Goal: Task Accomplishment & Management: Manage account settings

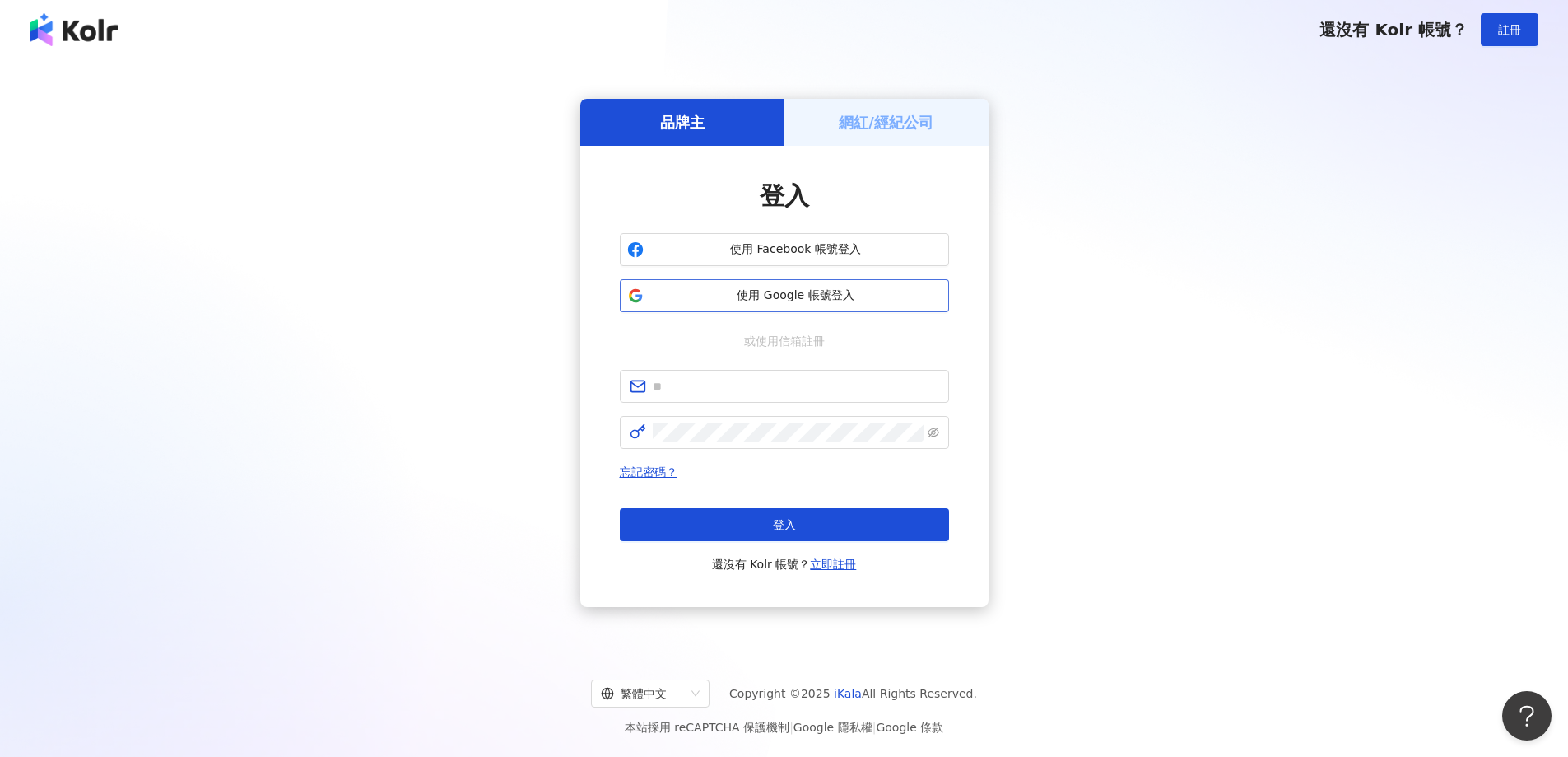
click at [825, 289] on span "使用 Google 帳號登入" at bounding box center [797, 296] width 292 height 16
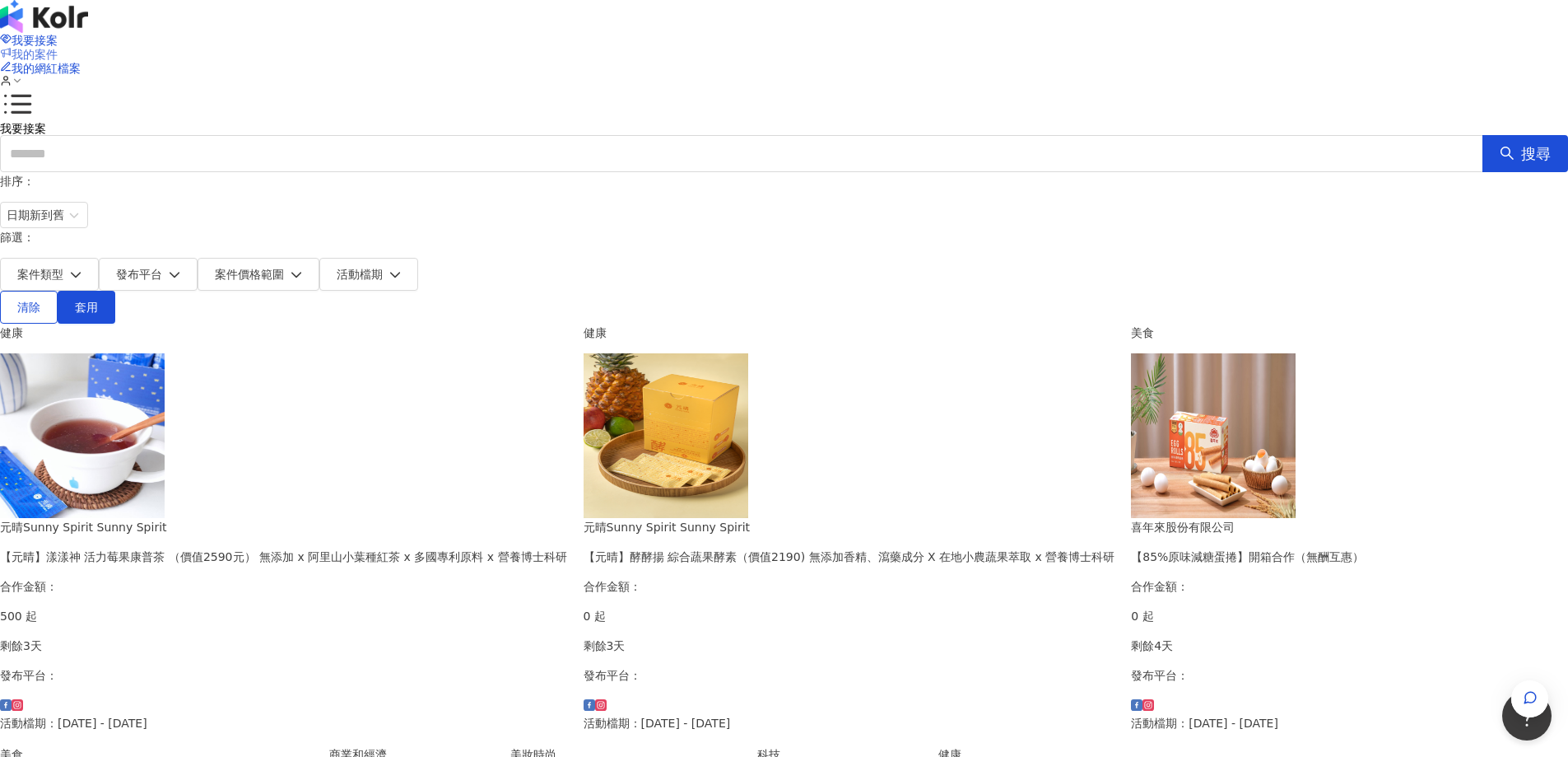
click at [58, 48] on span "我的案件" at bounding box center [34, 54] width 46 height 14
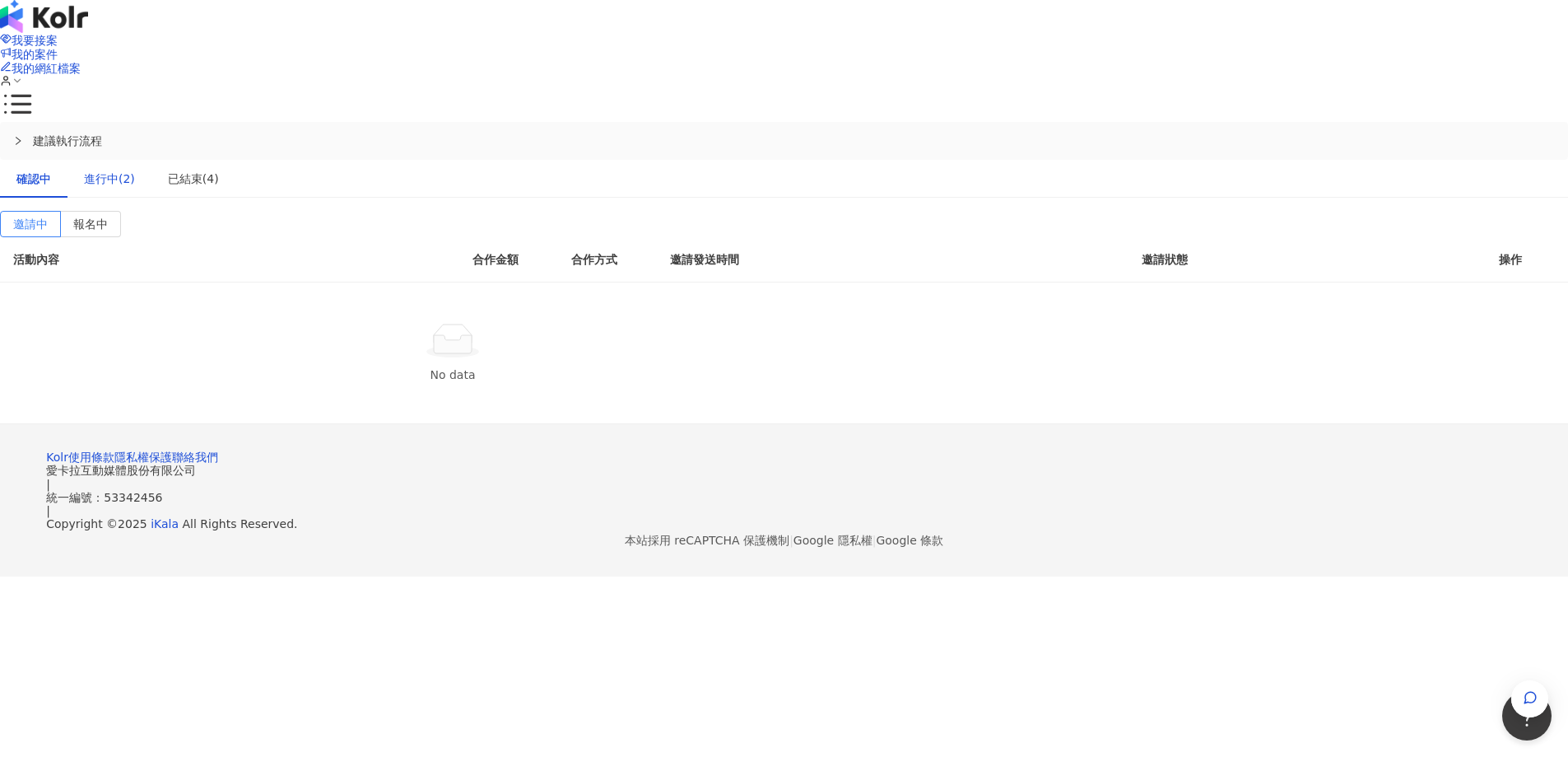
click at [135, 170] on div "進行中(2)" at bounding box center [110, 179] width 51 height 18
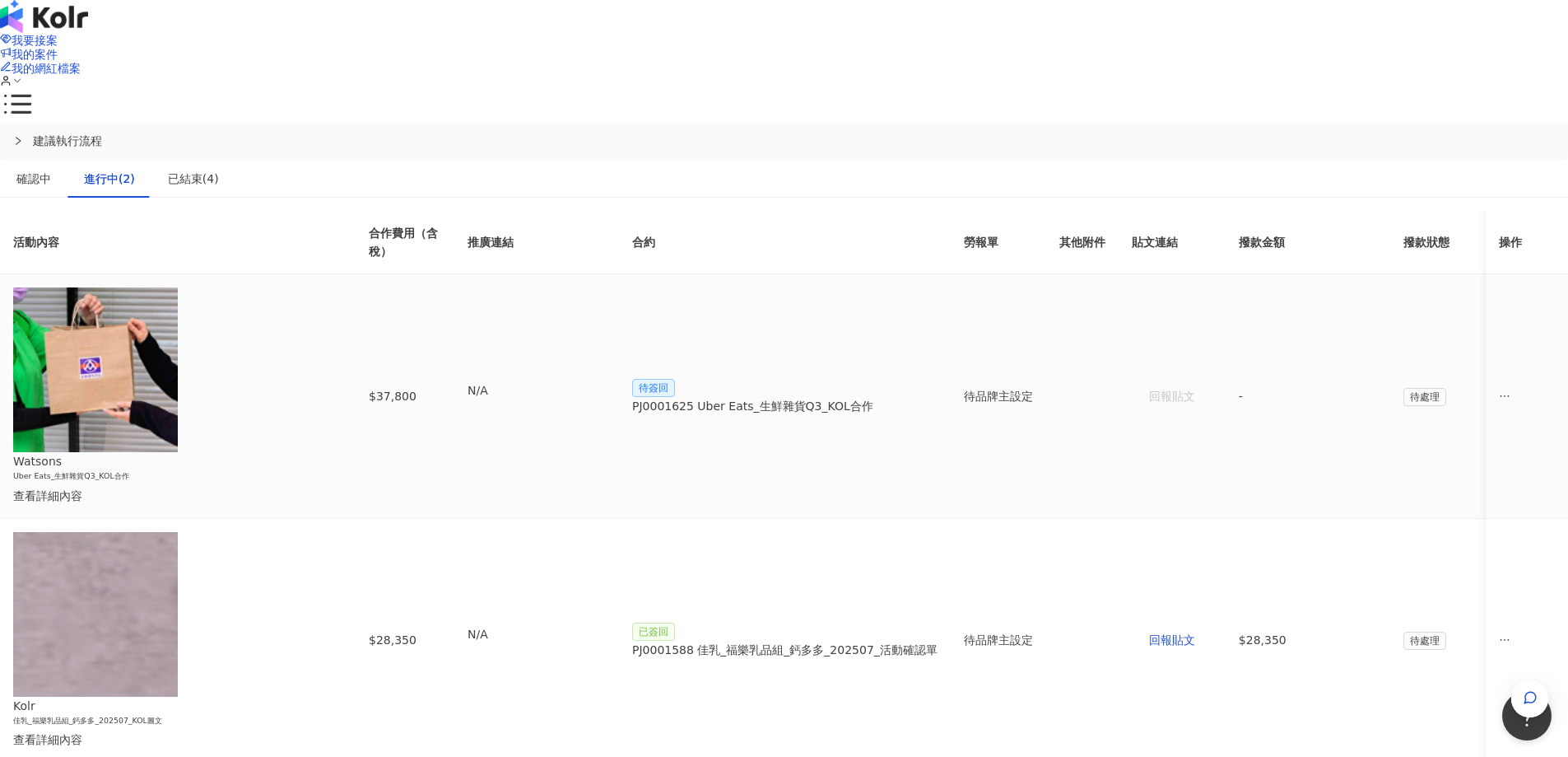
click at [938, 397] on div "PJ0001625 Uber Eats_生鮮雜貨Q3_KOL合作" at bounding box center [785, 406] width 305 height 18
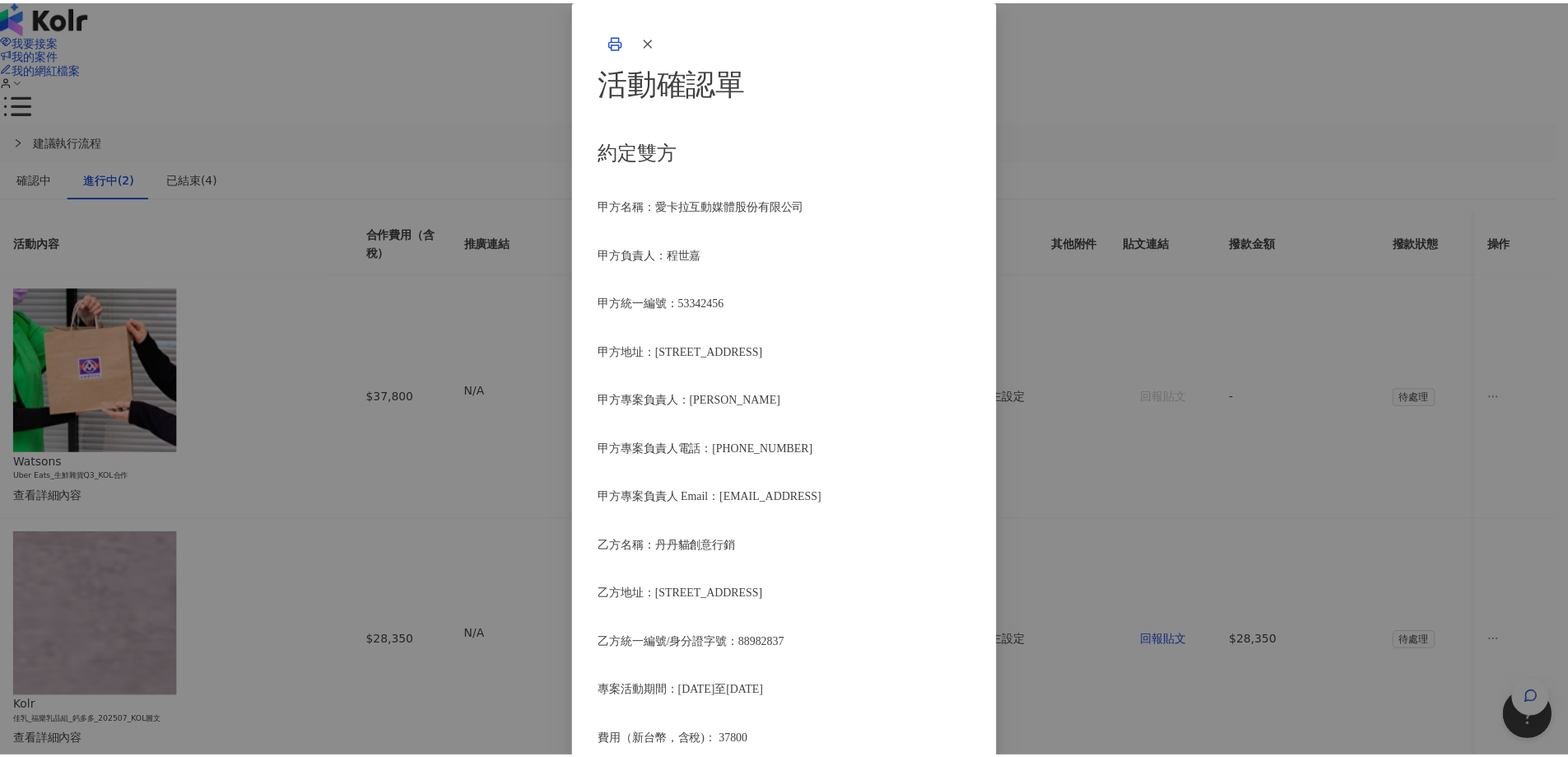
scroll to position [741, 0]
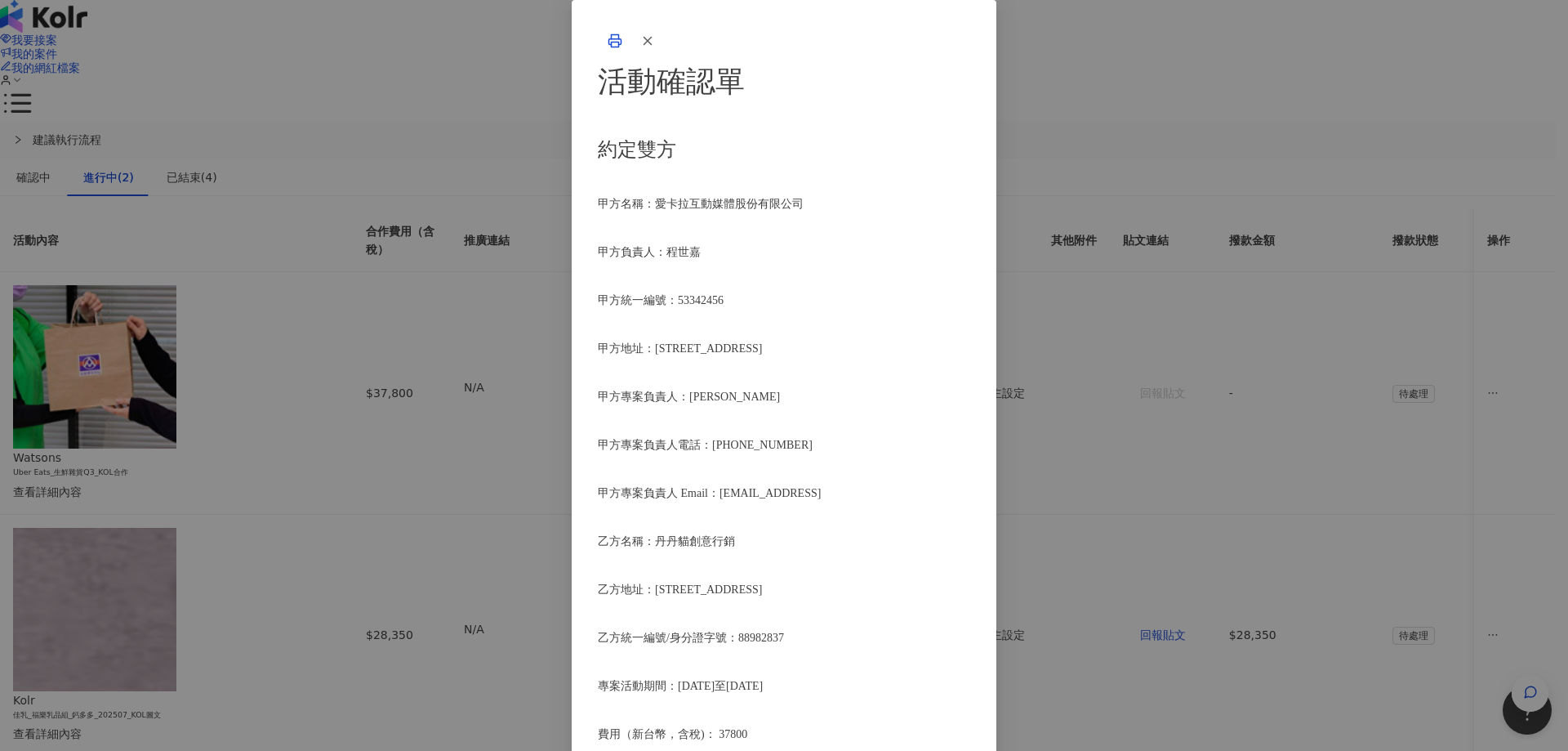
click at [1354, 407] on div "活動確認單 約定雙方 甲方名稱：愛卡拉互動媒體股份有限公司 甲方負責人：程世嘉 甲方統一編號：53342456 甲方地址：104 台北市中山區南京東路二段16…" at bounding box center [784, 375] width 1568 height 751
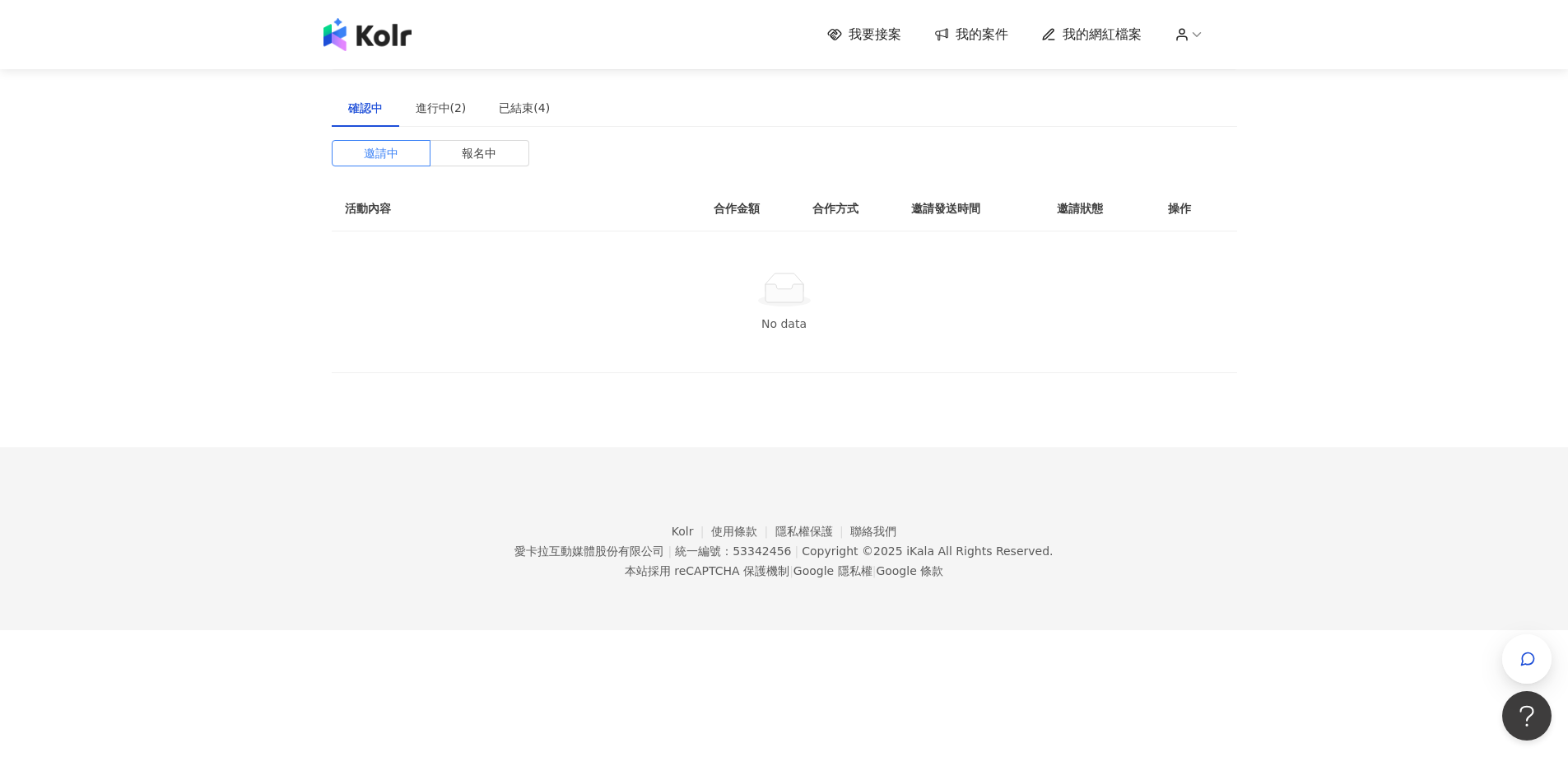
click at [969, 32] on span "我的案件" at bounding box center [982, 34] width 53 height 18
click at [419, 114] on div "進行中(2)" at bounding box center [441, 108] width 51 height 18
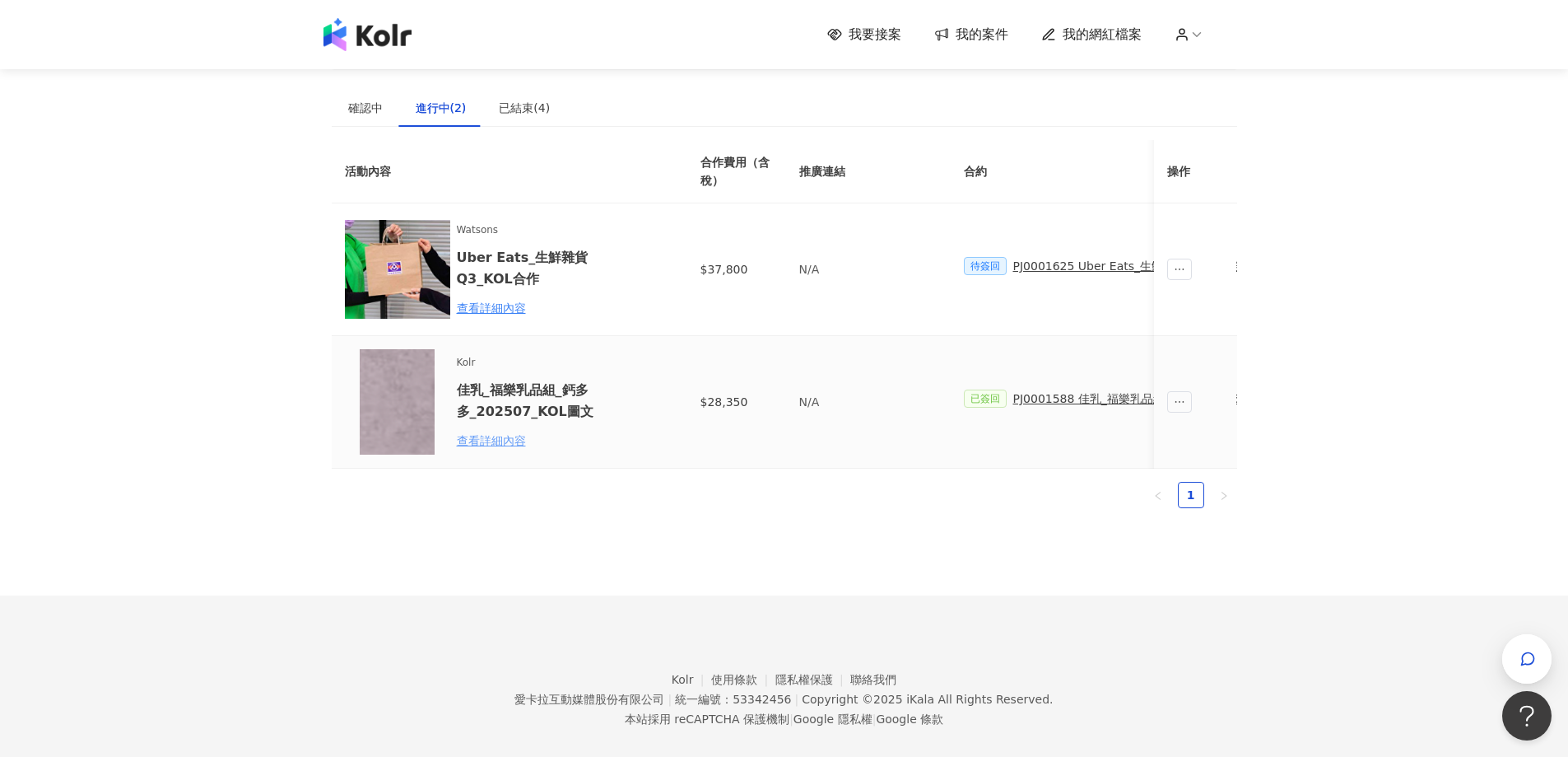
click at [498, 438] on div "查看詳細內容" at bounding box center [528, 441] width 144 height 18
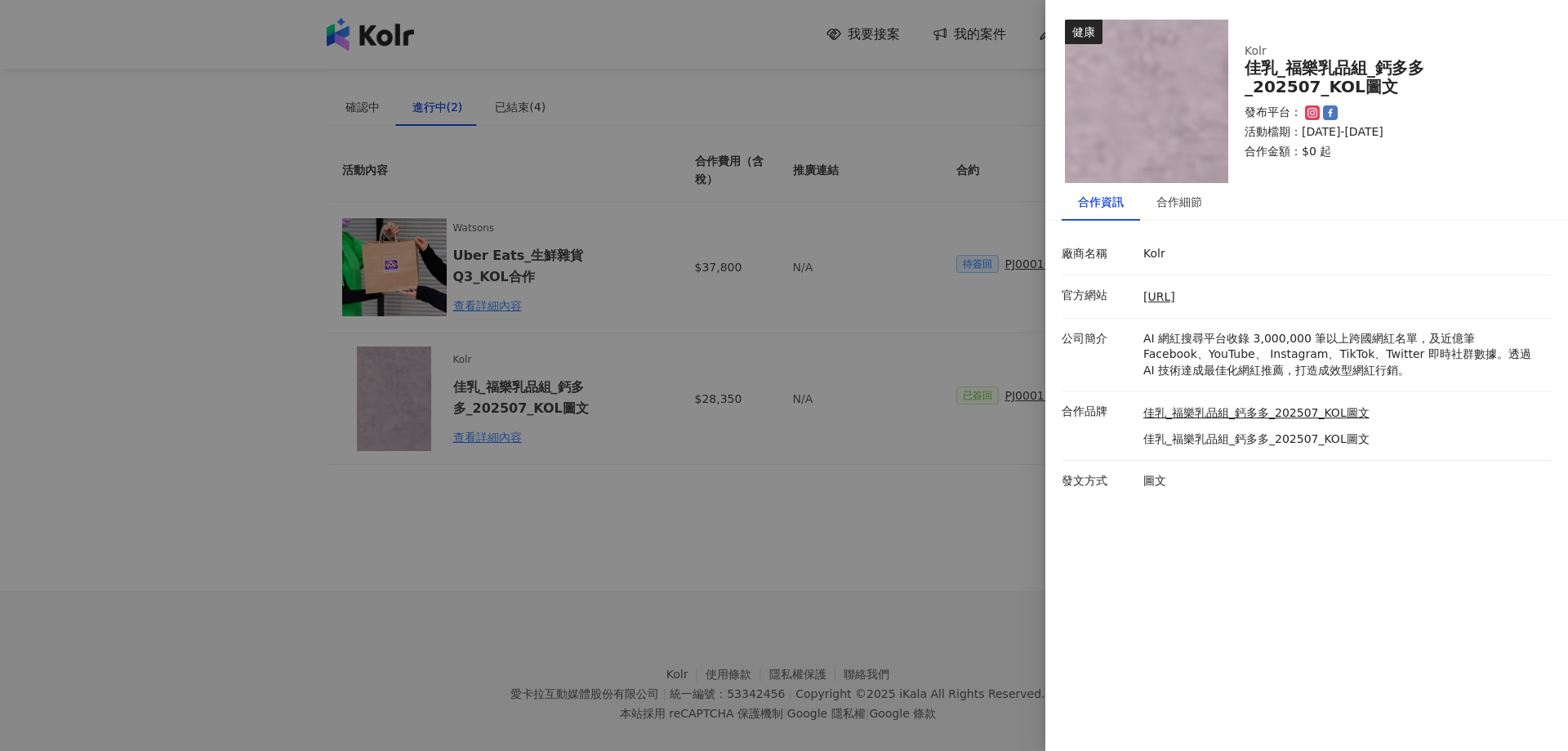
click at [958, 517] on div at bounding box center [784, 375] width 1568 height 751
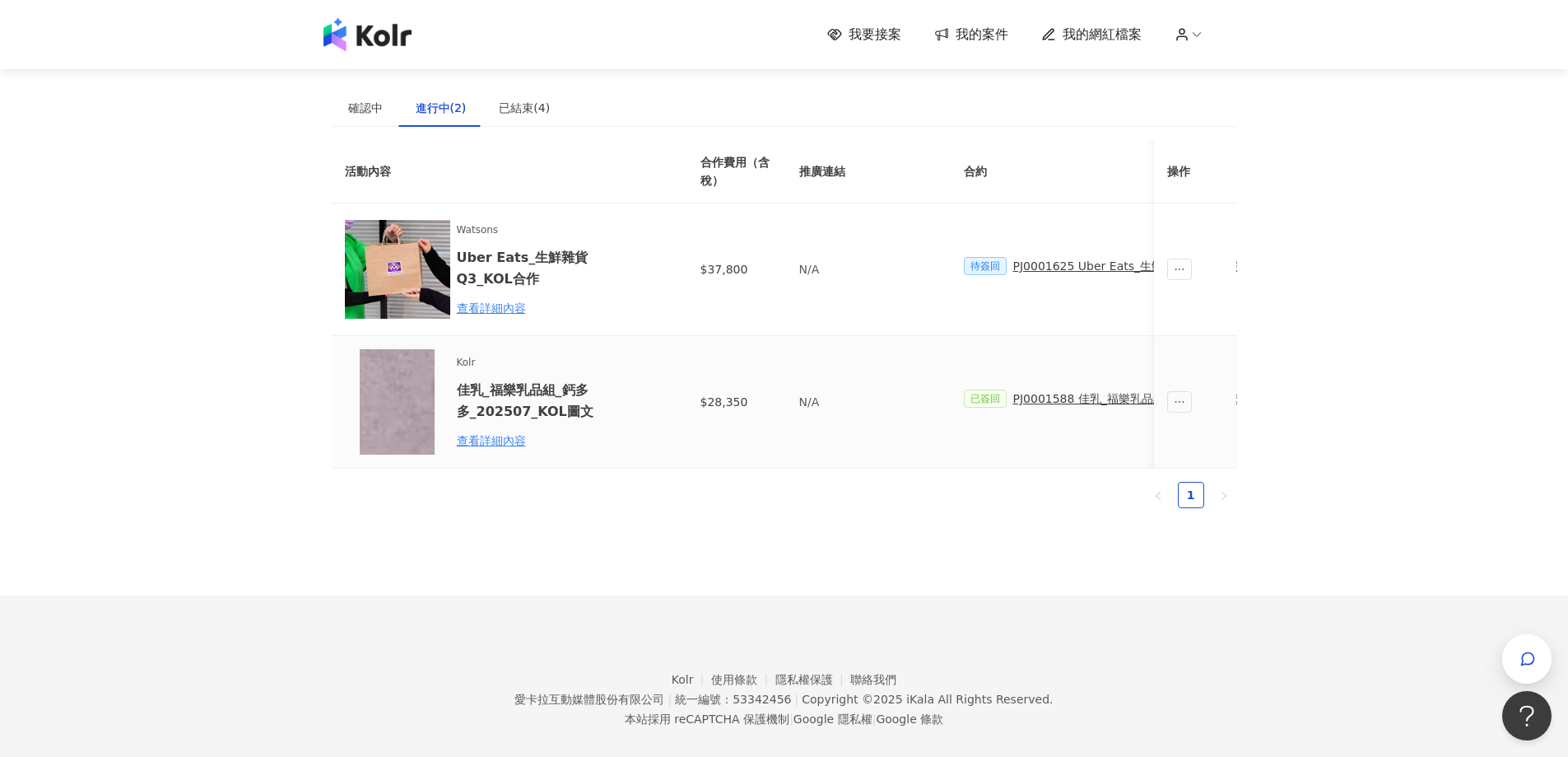
click at [1058, 391] on div "PJ0001588 佳乳_福樂乳品組_鈣多多_202507_活動確認單" at bounding box center [1166, 399] width 305 height 18
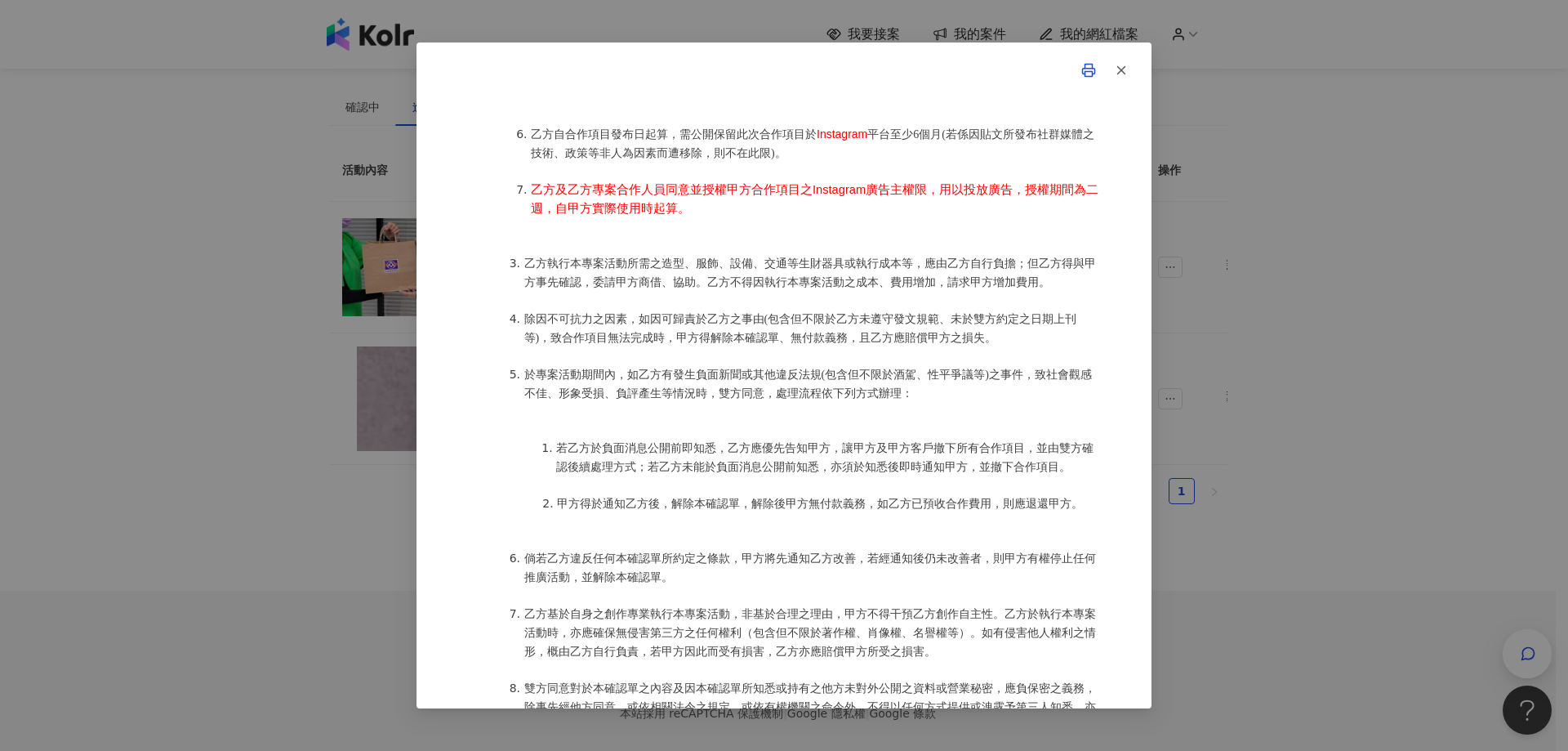
scroll to position [904, 0]
